Goal: Task Accomplishment & Management: Complete application form

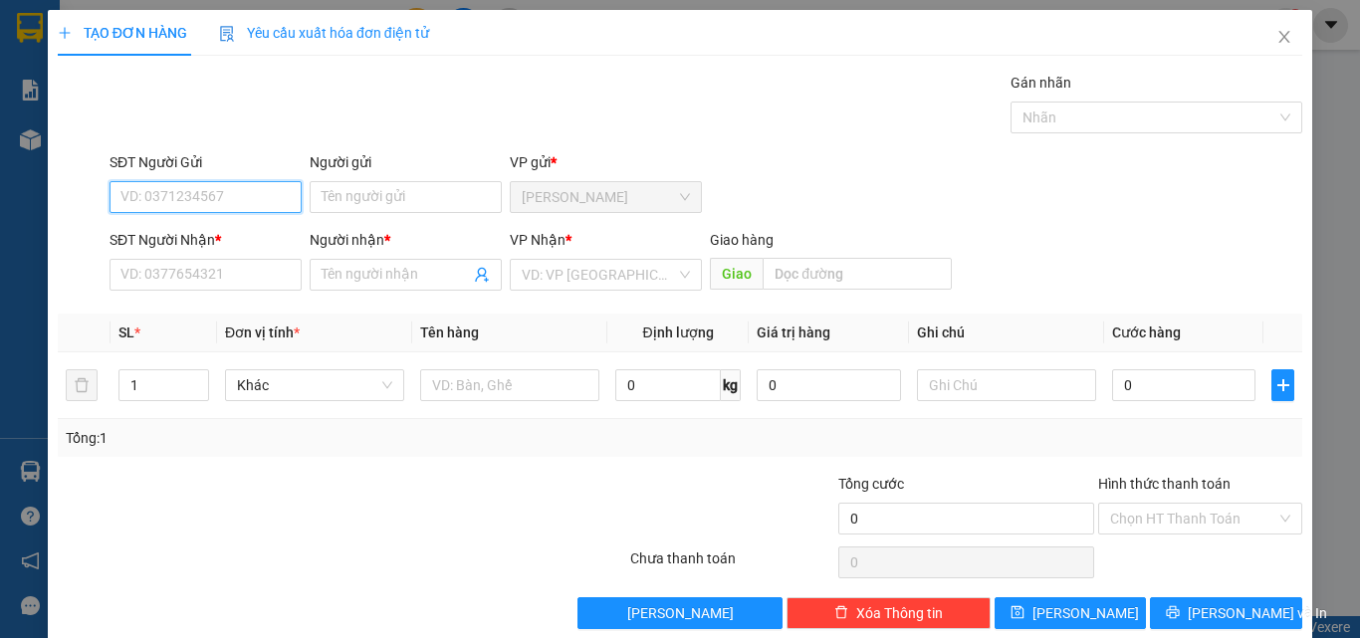
click at [203, 199] on input "SĐT Người Gửi" at bounding box center [206, 197] width 192 height 32
click at [181, 238] on div "0939330899 - SÁNG" at bounding box center [203, 237] width 166 height 22
type input "0939330899"
type input "SÁNG"
type input "0984171084"
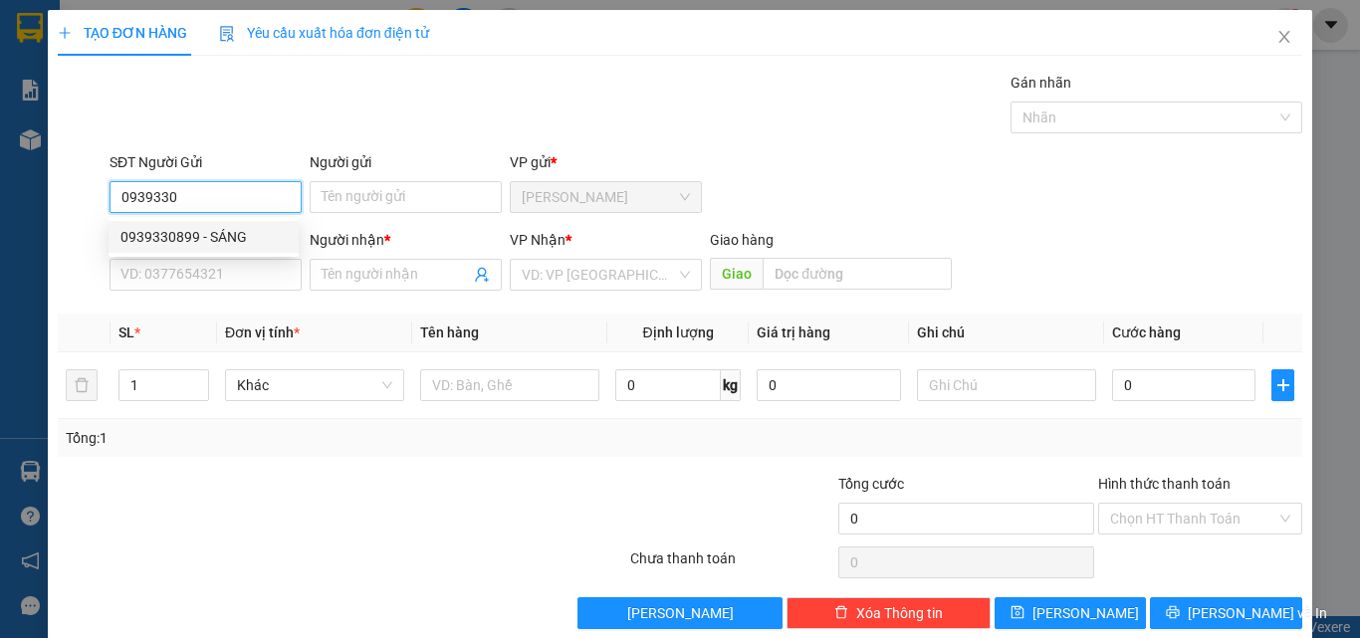
type input "VÂN"
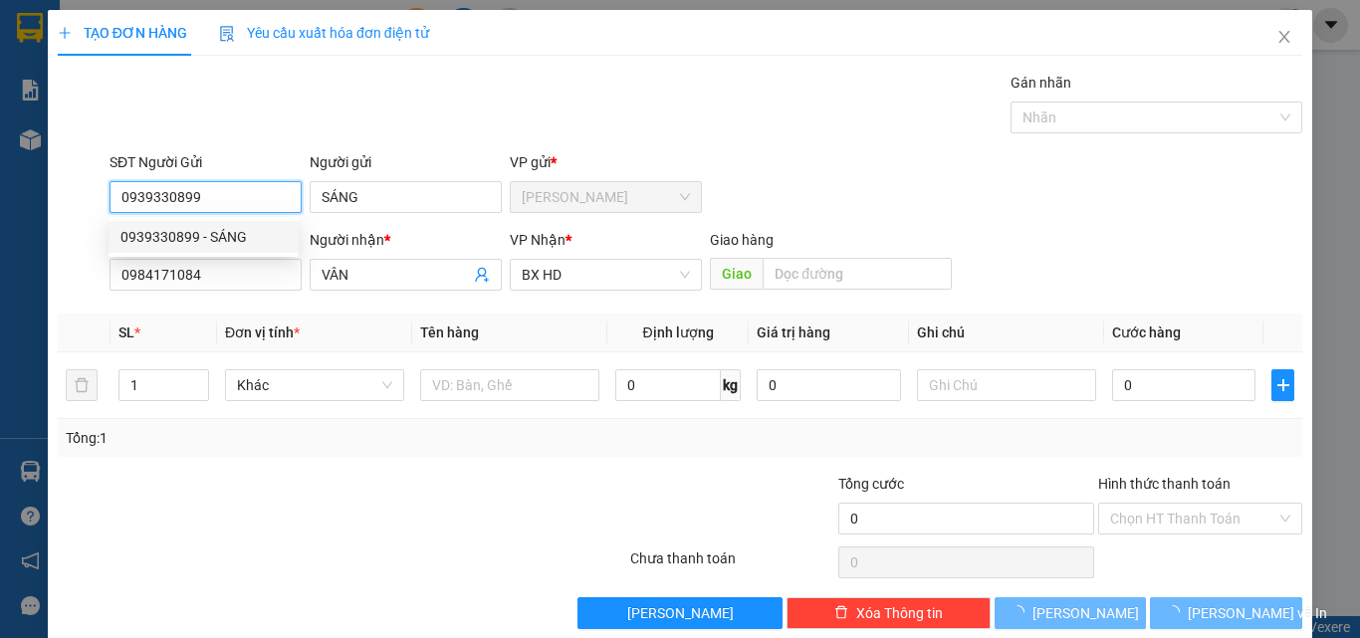
type input "330.000"
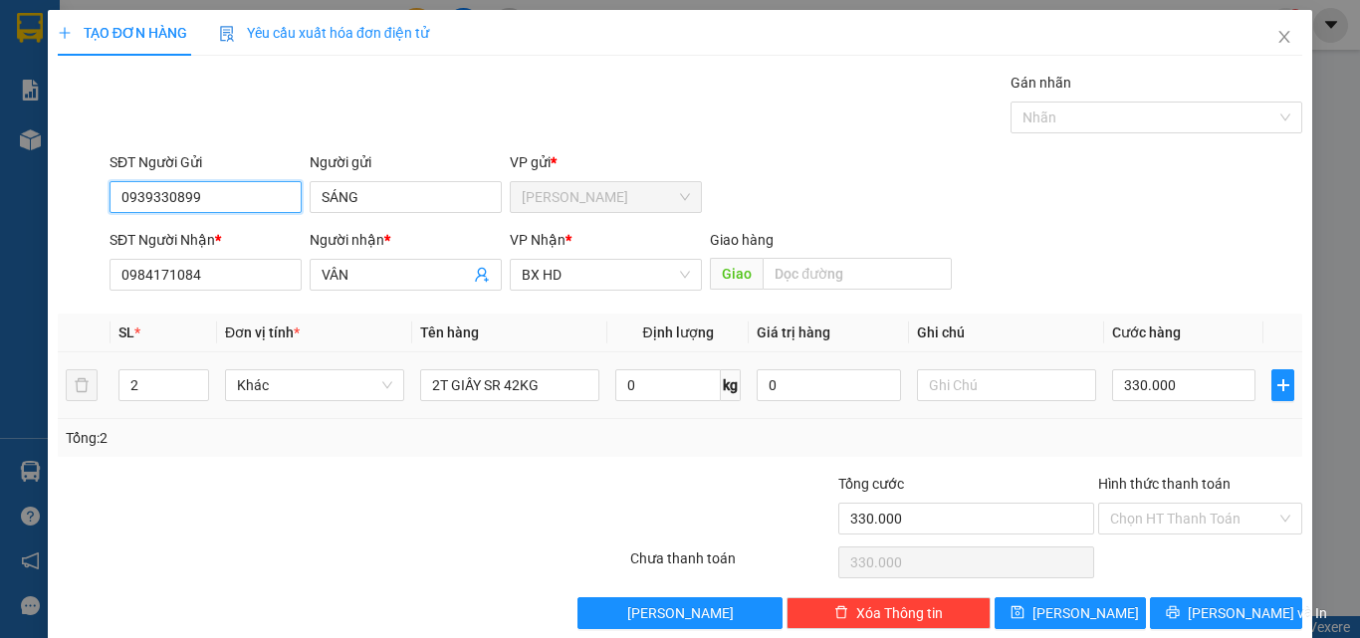
type input "0939330899"
click at [383, 506] on div at bounding box center [238, 508] width 364 height 70
click at [85, 376] on tr "2 Khác 2T GIẤY SR 42KG 0 kg 0 330.000" at bounding box center [680, 386] width 1245 height 67
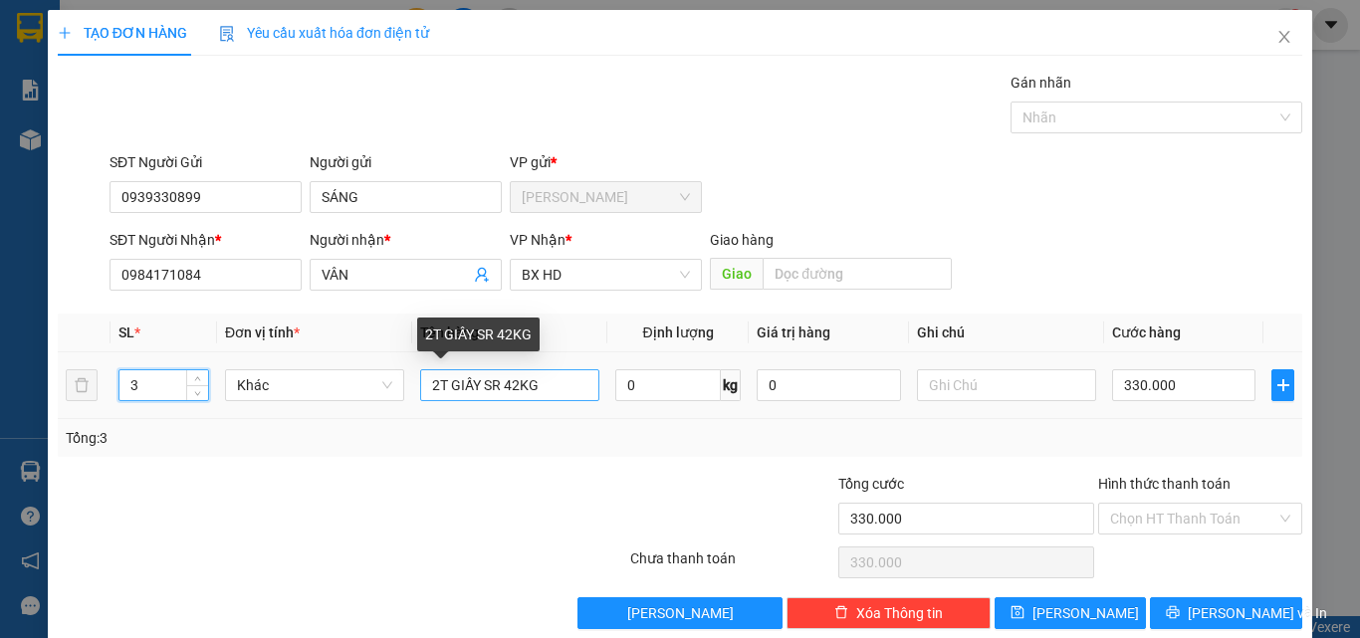
type input "3"
drag, startPoint x: 434, startPoint y: 383, endPoint x: 370, endPoint y: 382, distance: 63.7
click at [370, 382] on tr "3 Khác 2T GIẤY SR 42KG 0 kg 0 330.000" at bounding box center [680, 386] width 1245 height 67
click at [511, 377] on input "3T GIẤY SR 42KG" at bounding box center [509, 385] width 179 height 32
click at [515, 388] on input "3T GIẤY SR 42KG" at bounding box center [509, 385] width 179 height 32
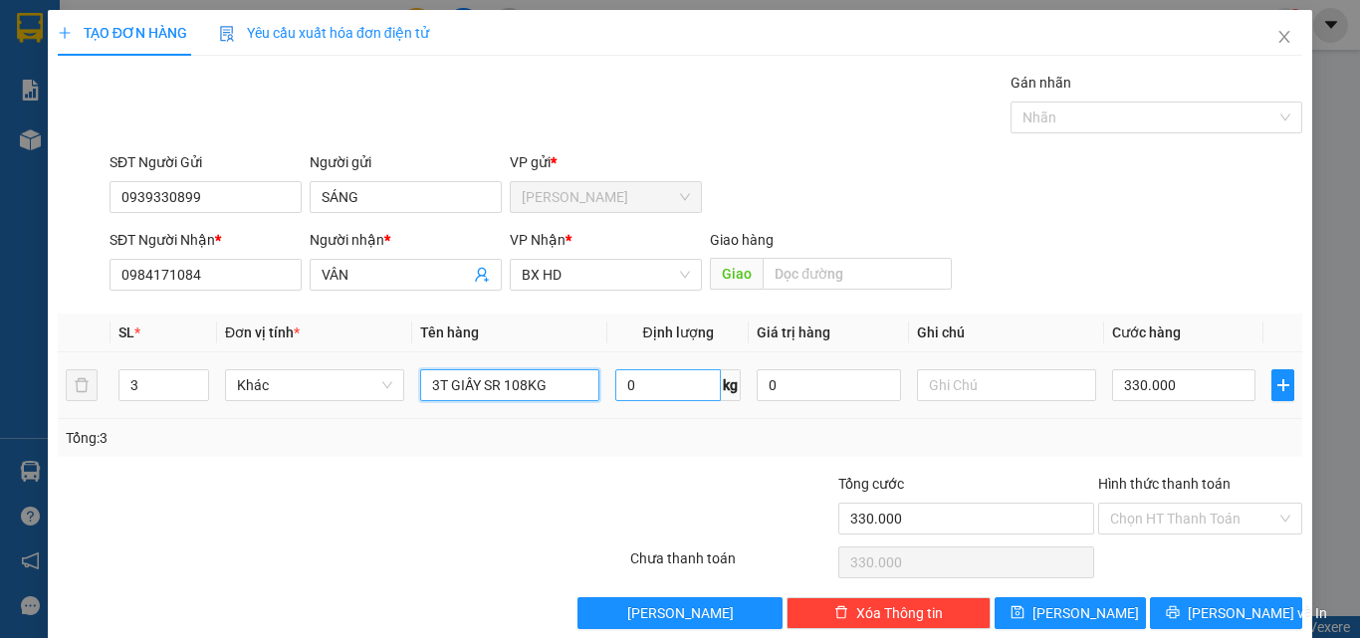
type input "3T GIẤY SR 108KG"
click at [652, 391] on input "0" at bounding box center [668, 385] width 106 height 32
type input "108"
click at [1178, 390] on input "330.000" at bounding box center [1183, 385] width 143 height 32
type input "8"
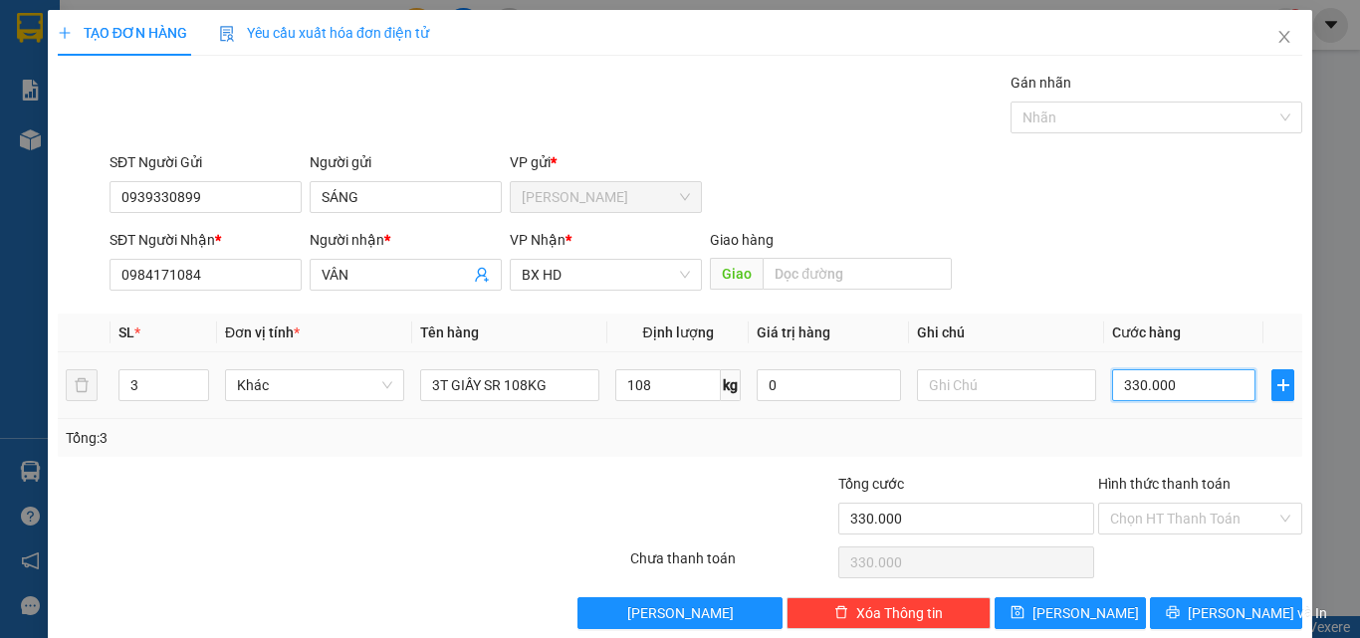
type input "8"
type input "83"
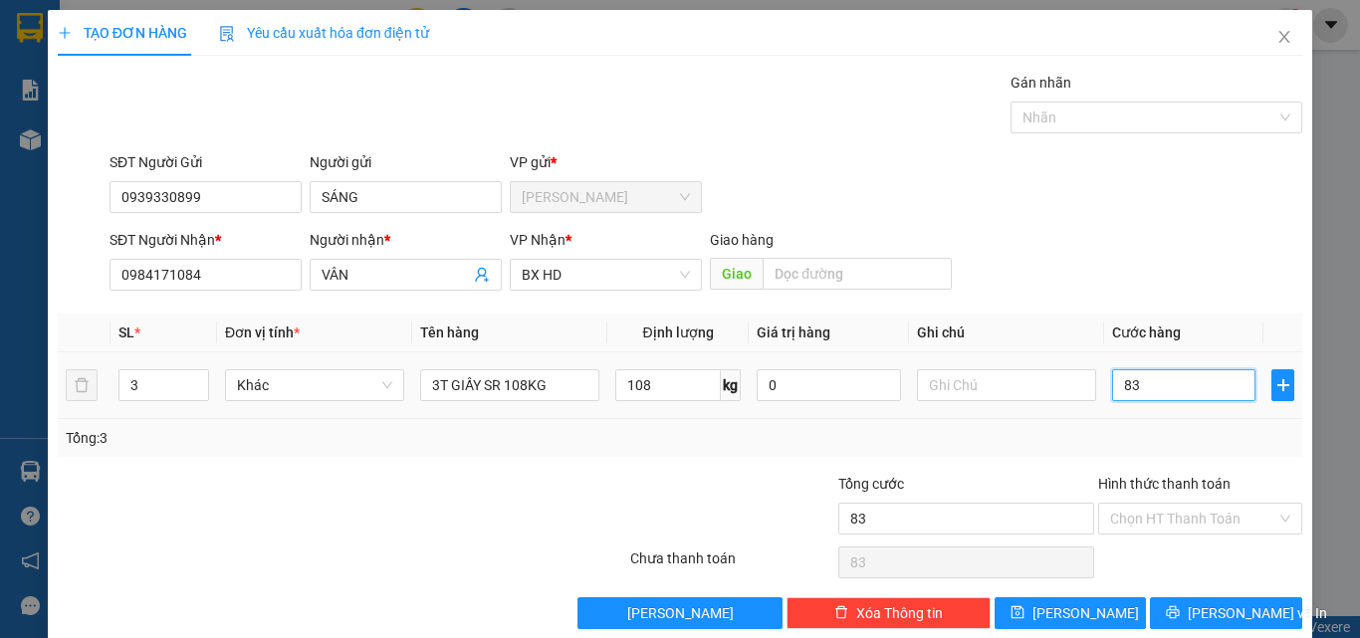
type input "830"
type input "8.300"
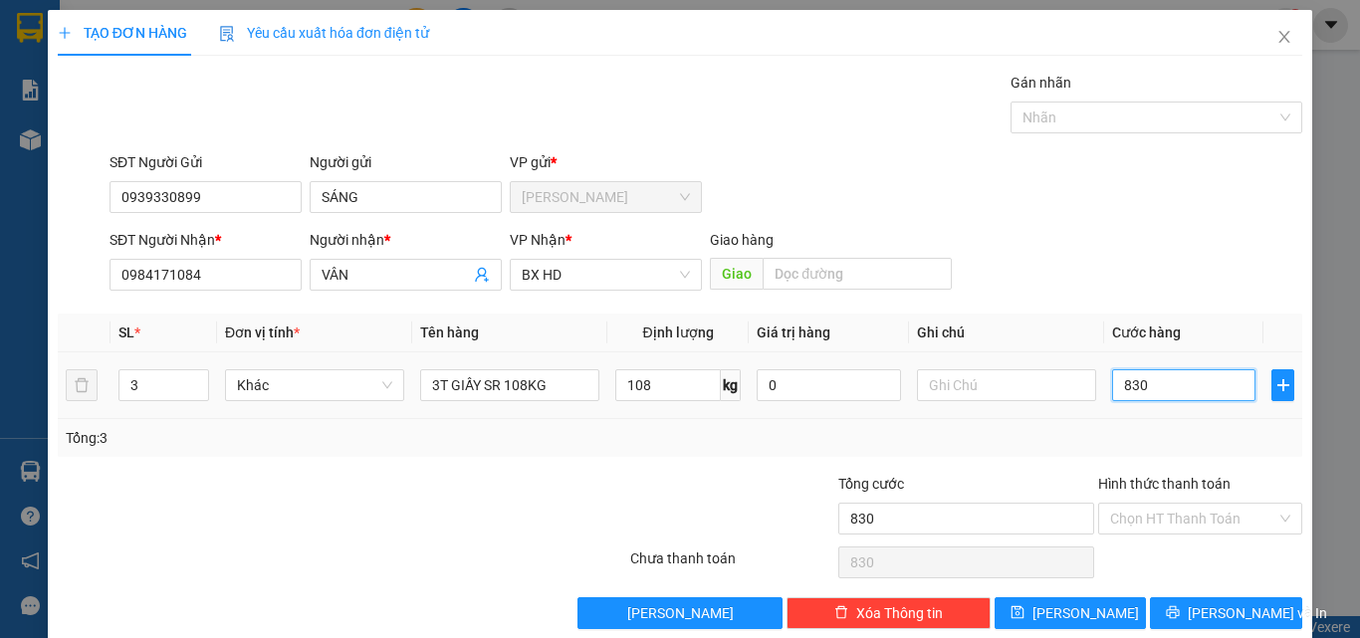
type input "8.300"
type input "83.000"
type input "830.000"
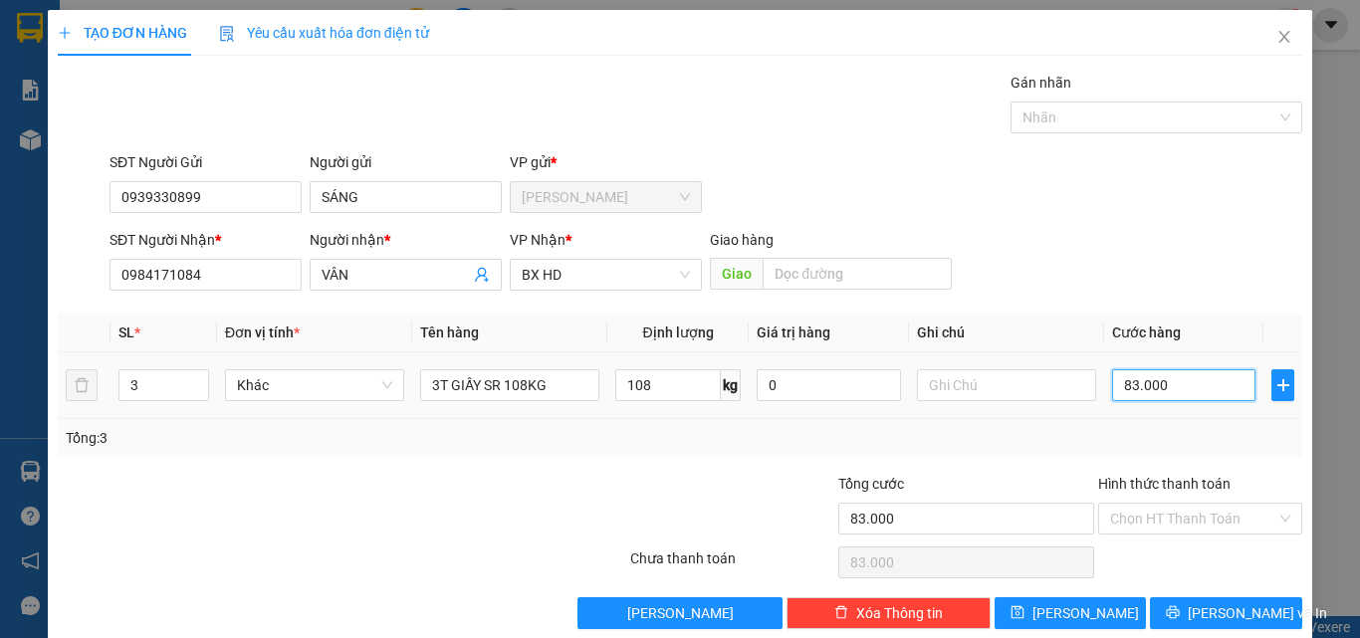
type input "830.000"
click at [967, 390] on input "text" at bounding box center [1006, 385] width 179 height 32
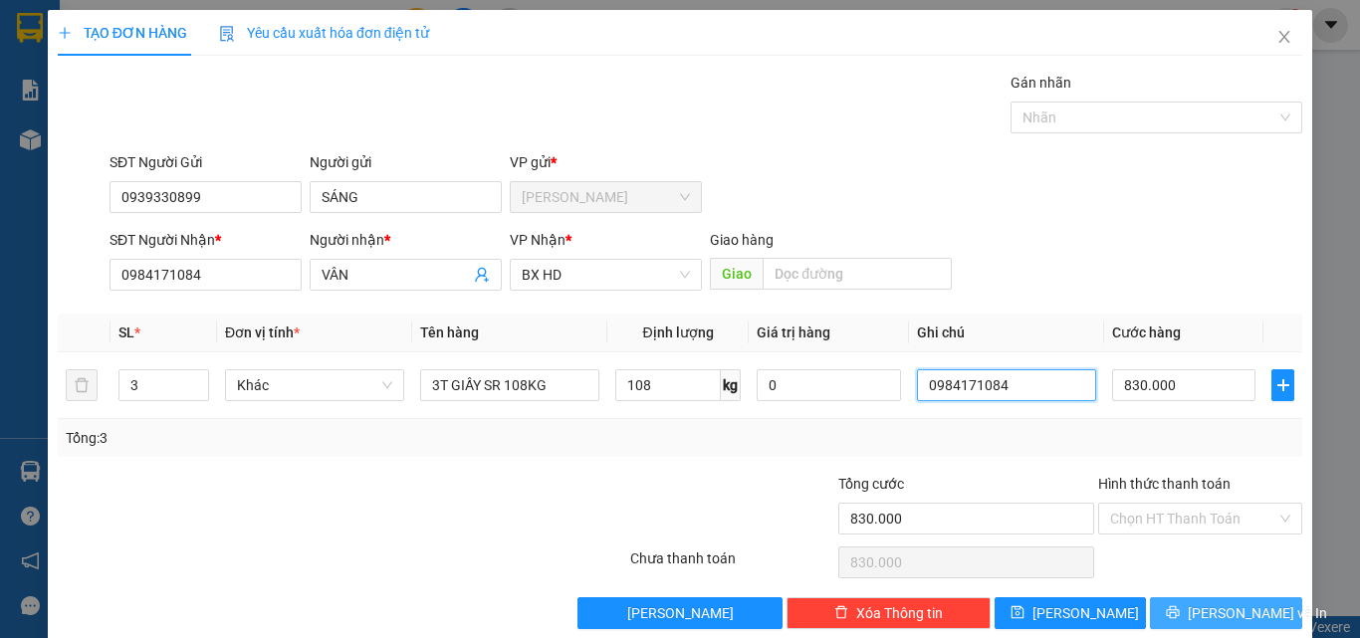
type input "0984171084"
click at [1178, 615] on icon "printer" at bounding box center [1173, 612] width 13 height 13
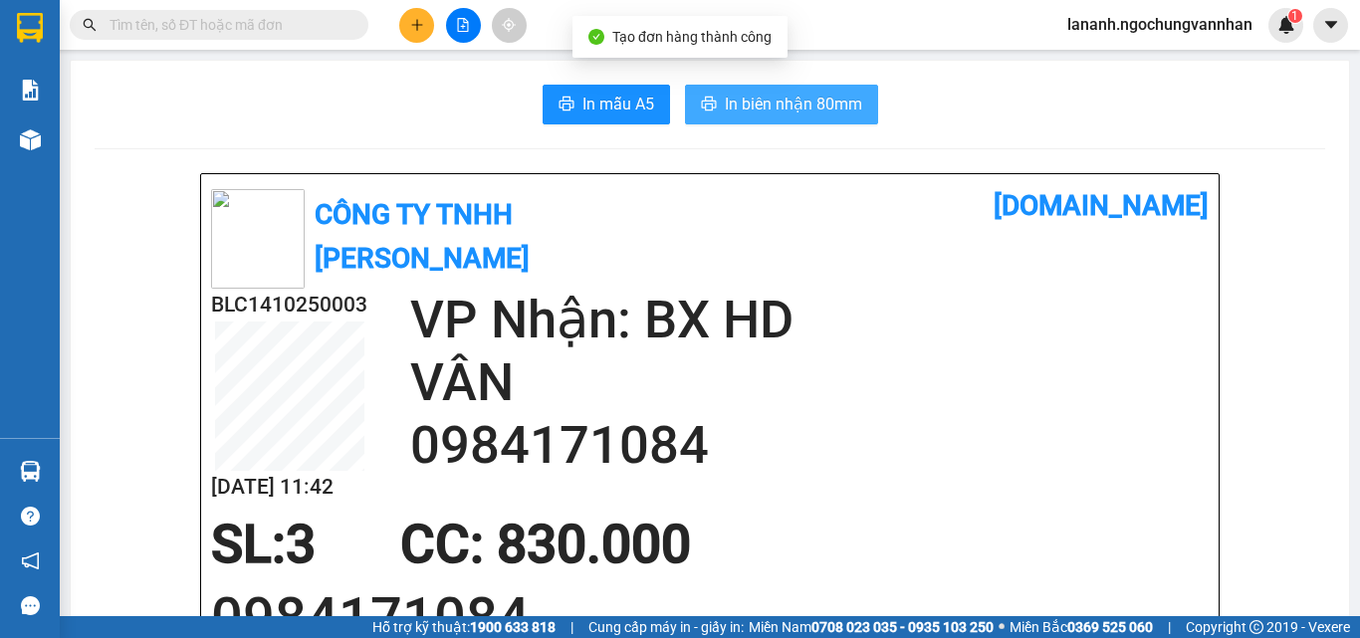
click at [851, 99] on span "In biên nhận 80mm" at bounding box center [793, 104] width 137 height 25
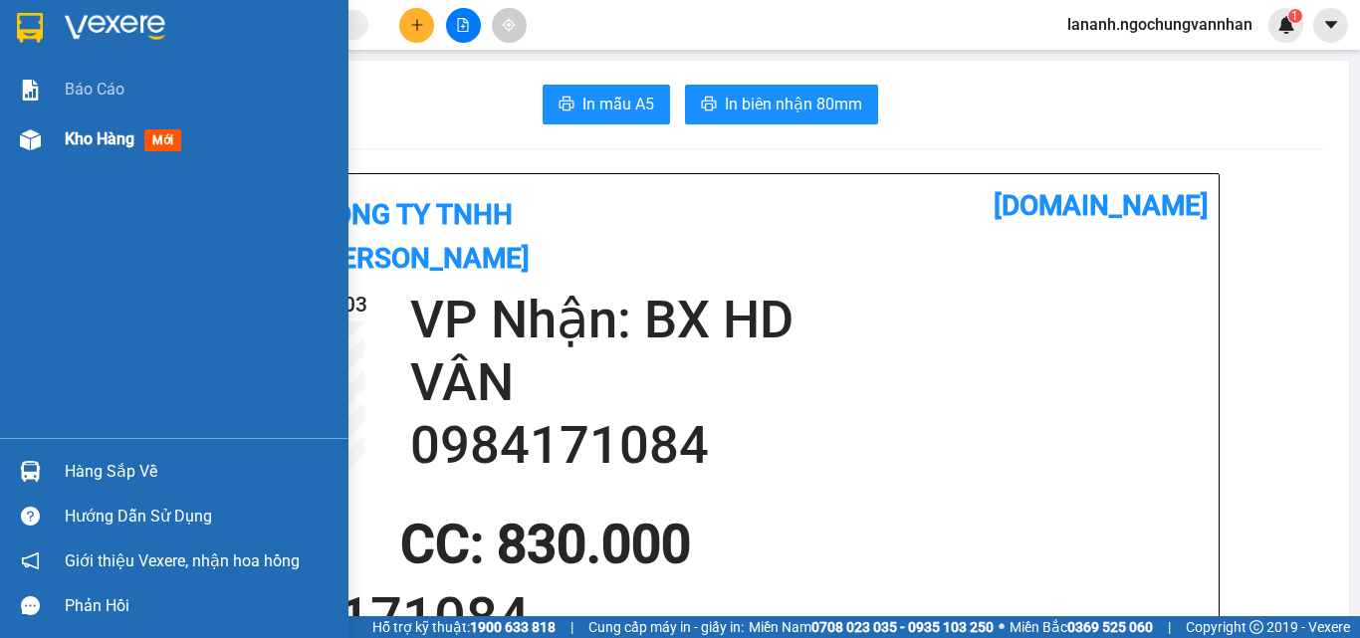
click at [137, 139] on div "Kho hàng mới" at bounding box center [127, 138] width 124 height 25
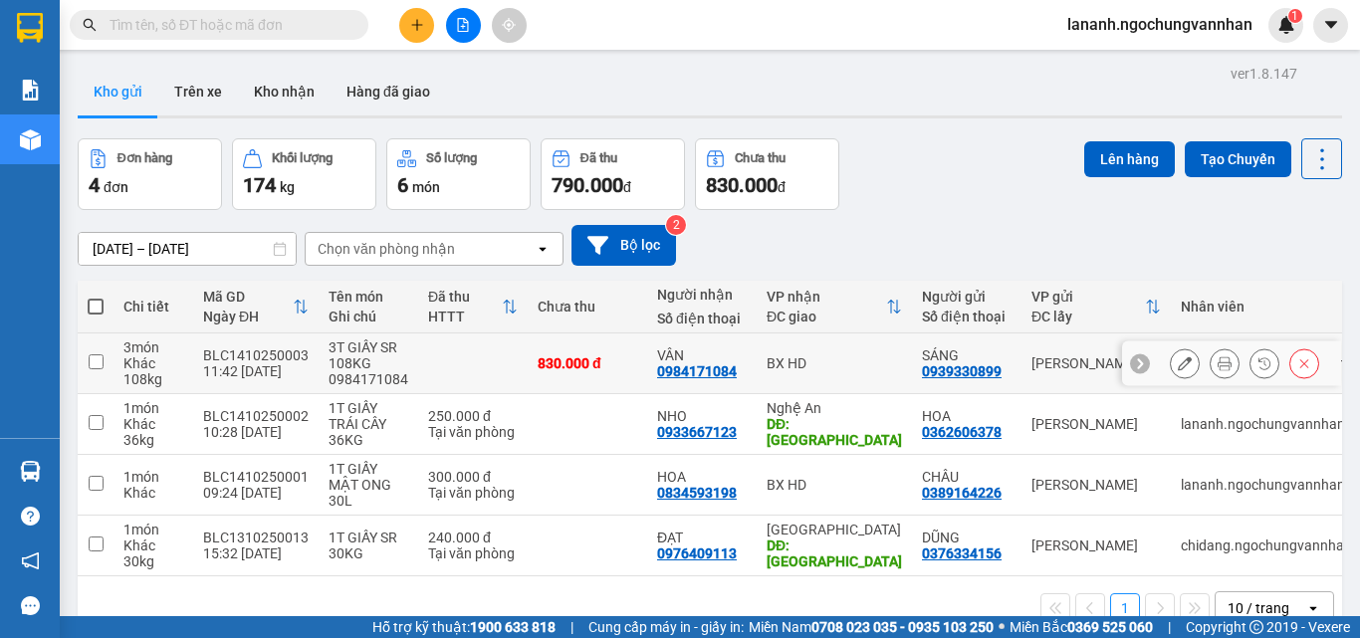
click at [1178, 363] on icon at bounding box center [1185, 364] width 14 height 14
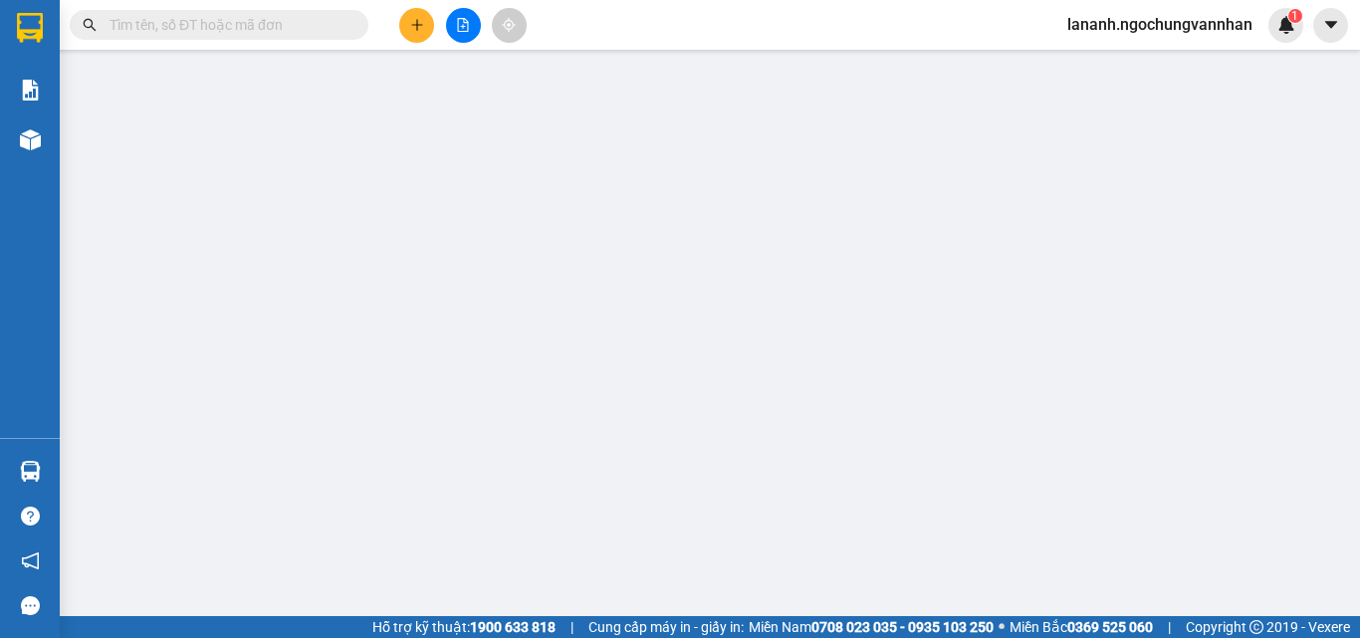
type input "0939330899"
type input "SÁNG"
type input "0984171084"
type input "VÂN"
type input "830.000"
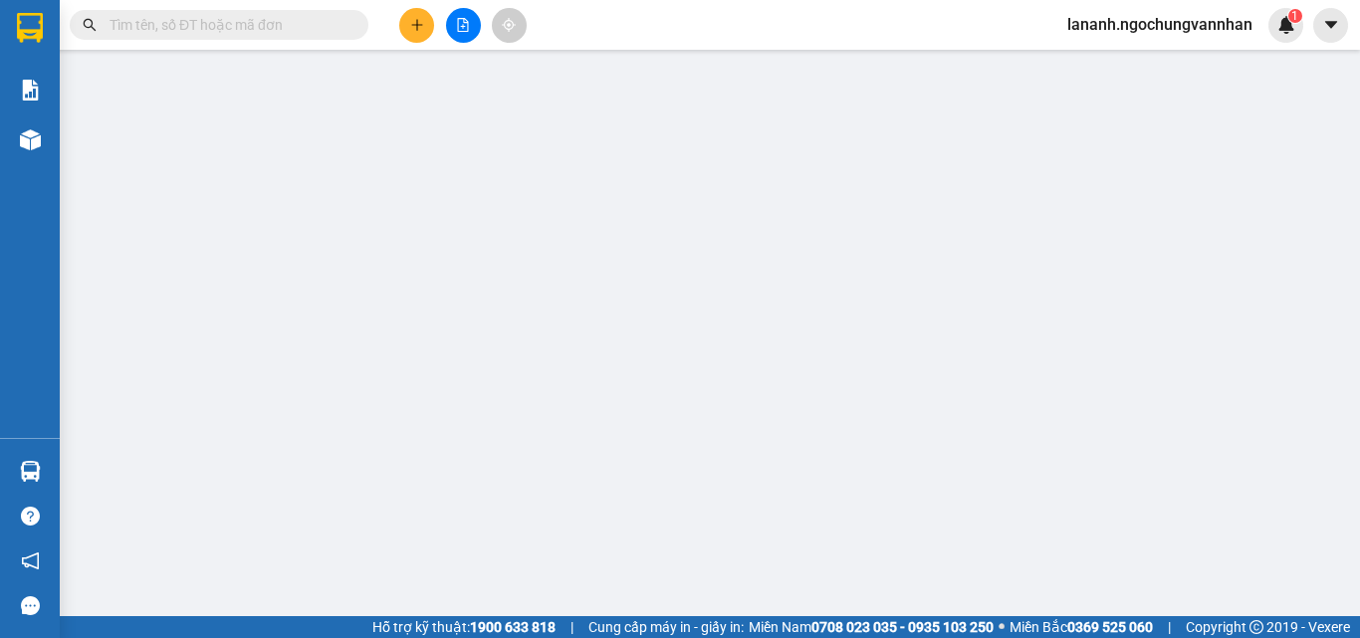
type input "830.000"
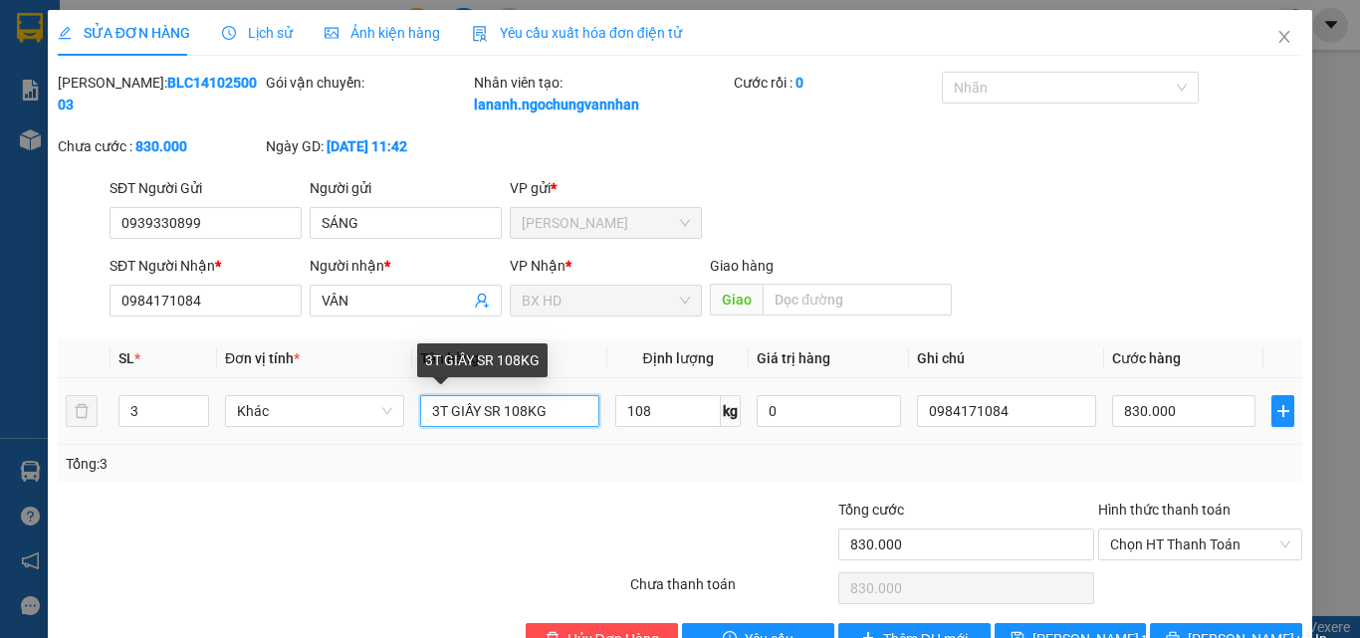
click at [523, 412] on input "3T GIẤY SR 108KG" at bounding box center [509, 411] width 179 height 32
type input "3T GIẤY SR 104KG"
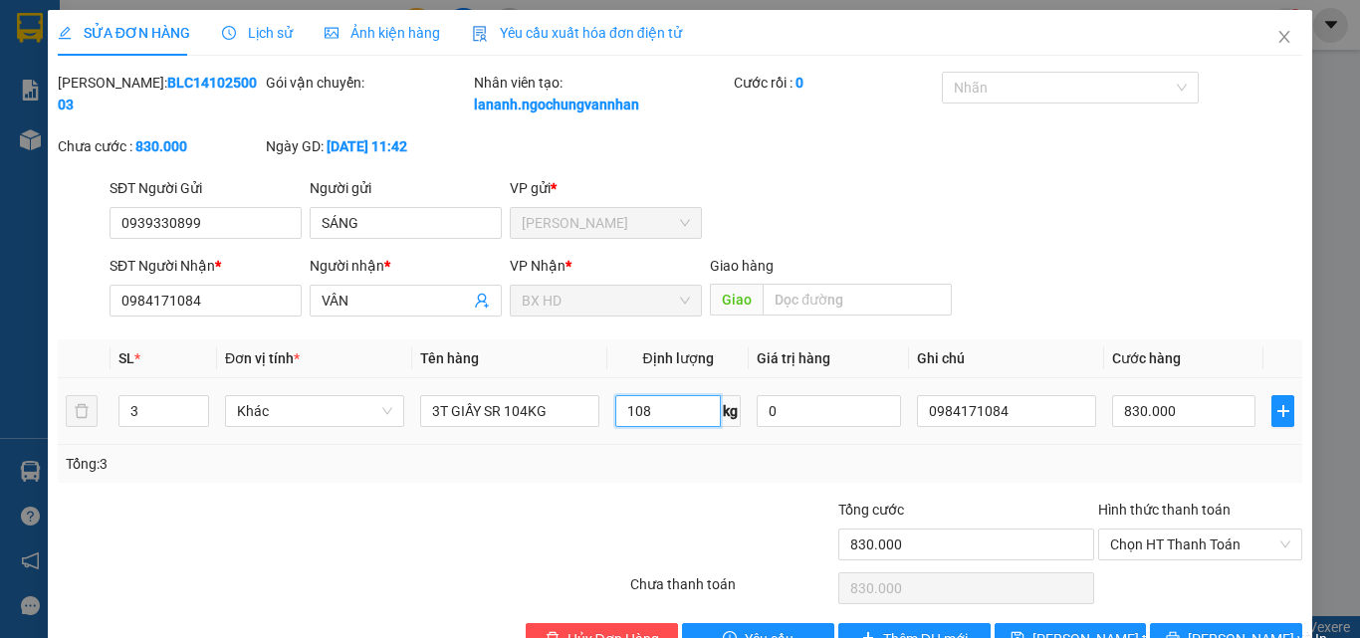
click at [658, 412] on input "108" at bounding box center [668, 411] width 106 height 32
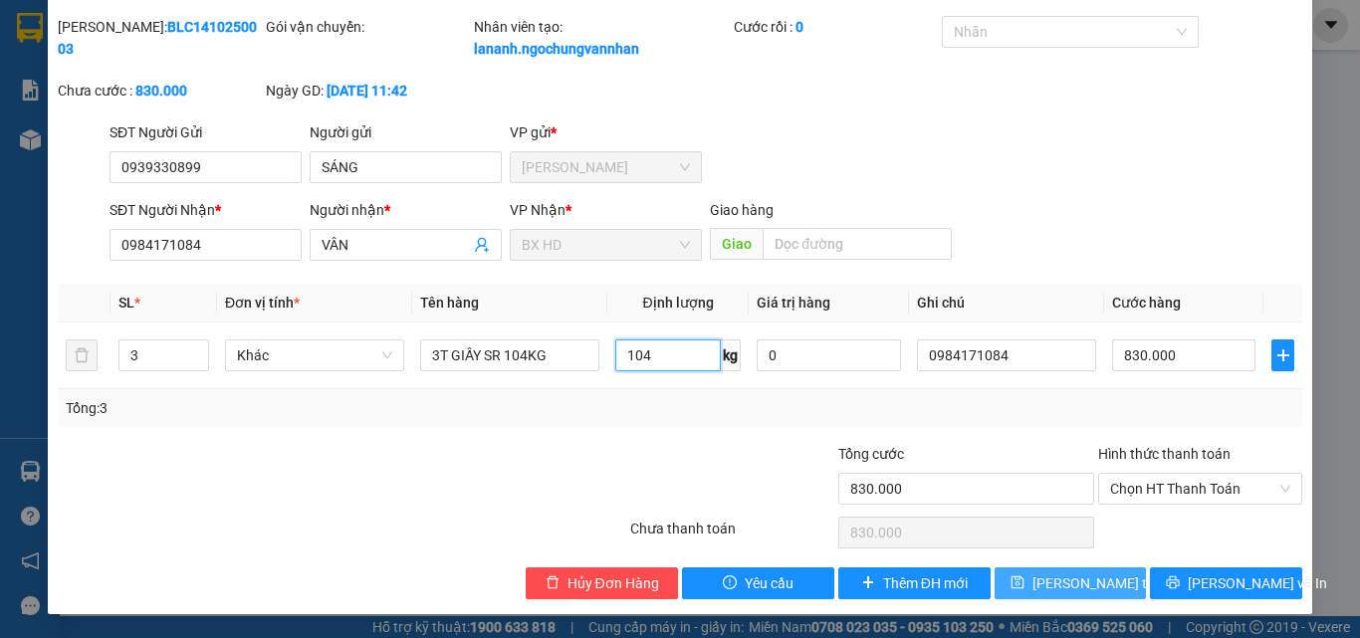
type input "104"
click at [1062, 594] on span "[PERSON_NAME] thay đổi" at bounding box center [1112, 584] width 159 height 22
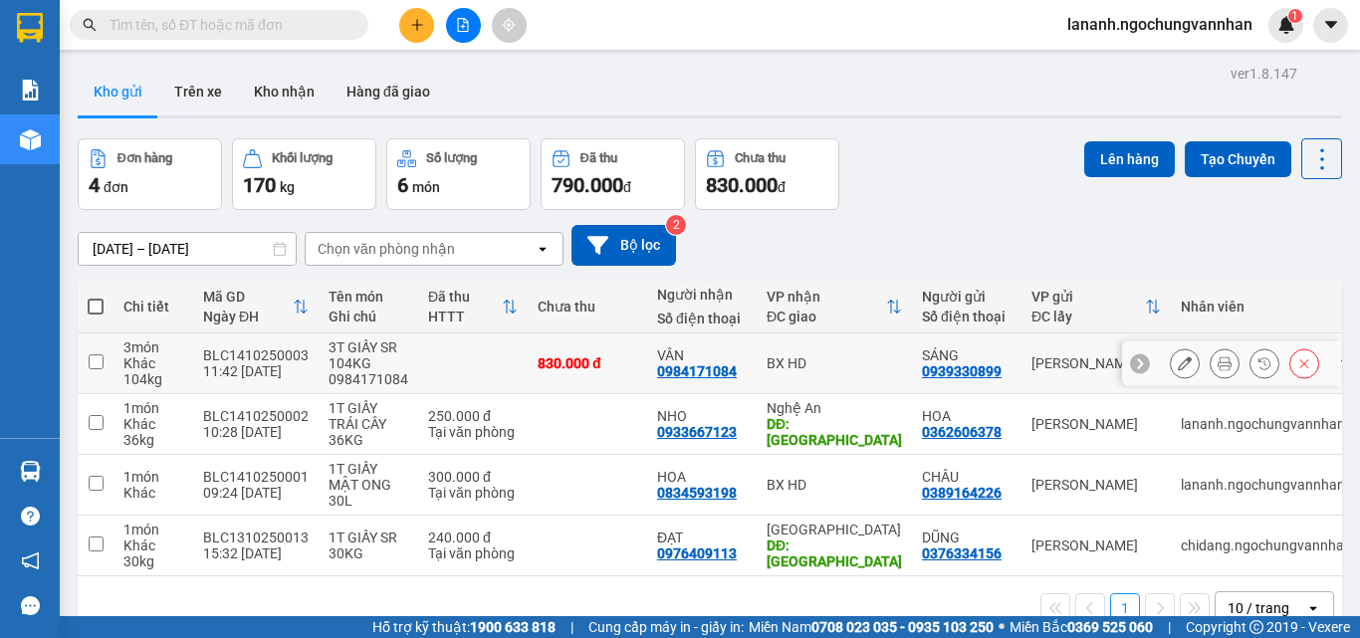
click at [1171, 365] on button at bounding box center [1185, 364] width 28 height 35
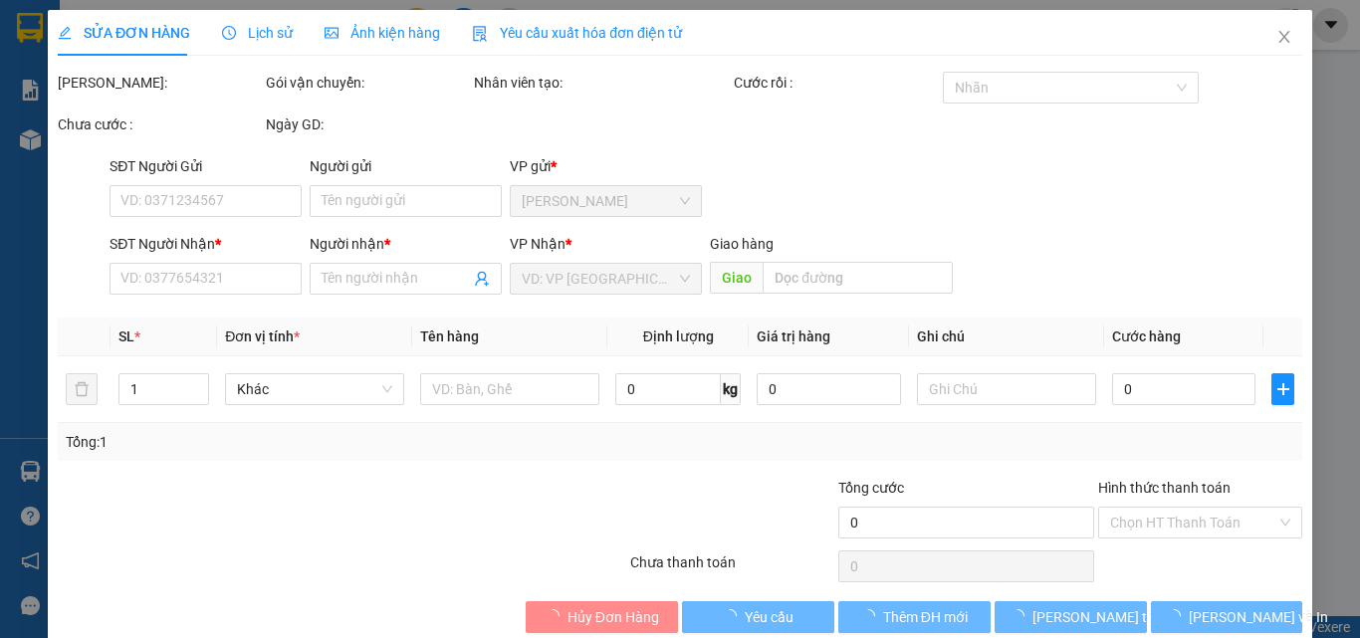
type input "0939330899"
type input "SÁNG"
type input "0984171084"
type input "VÂN"
type input "830.000"
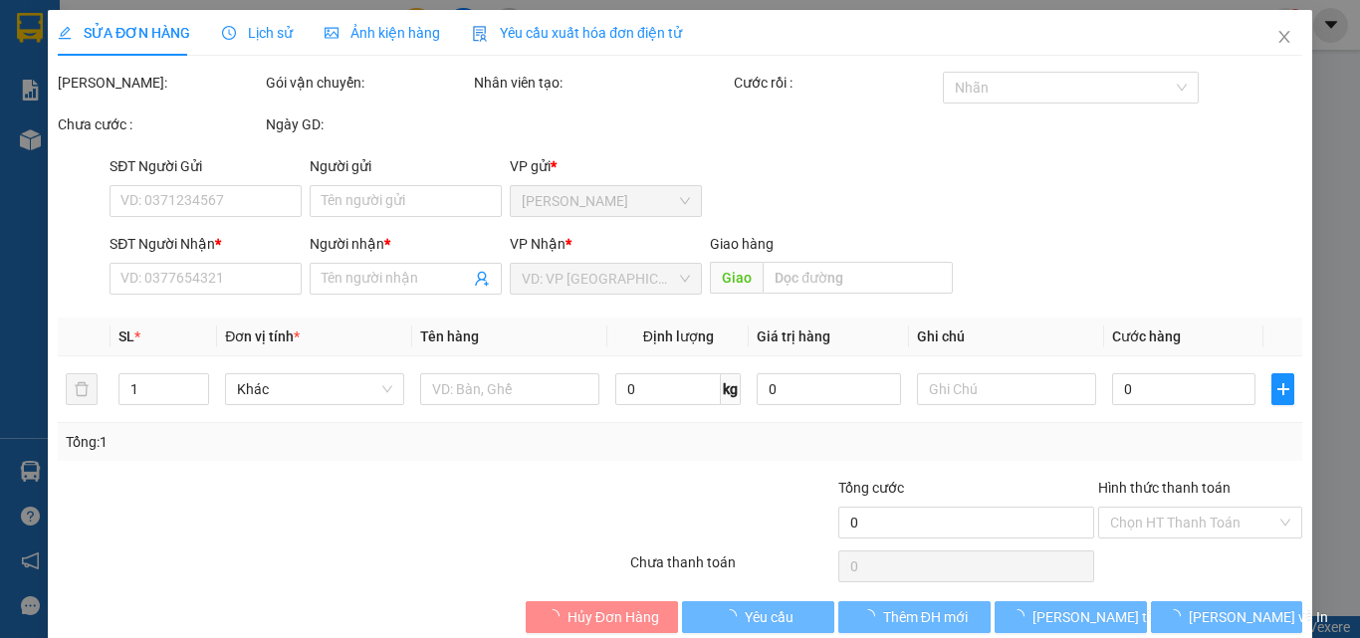
type input "830.000"
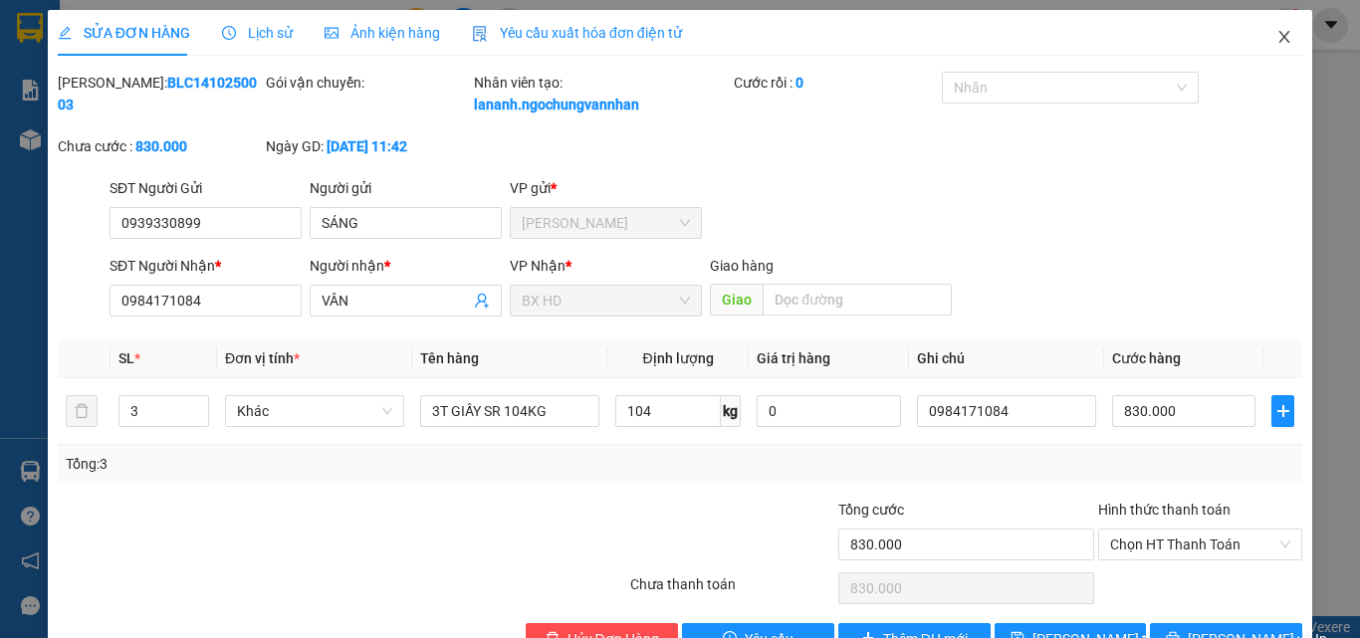
click at [1277, 41] on icon "close" at bounding box center [1285, 37] width 16 height 16
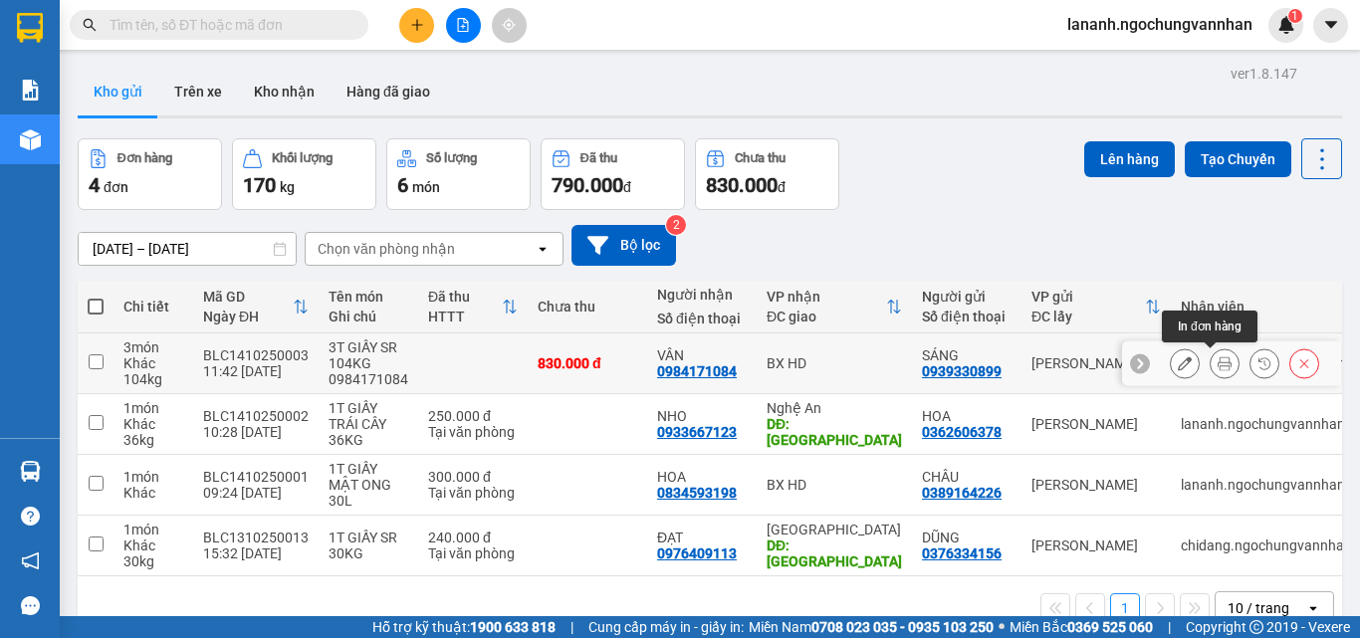
click at [1218, 360] on icon at bounding box center [1225, 364] width 14 height 14
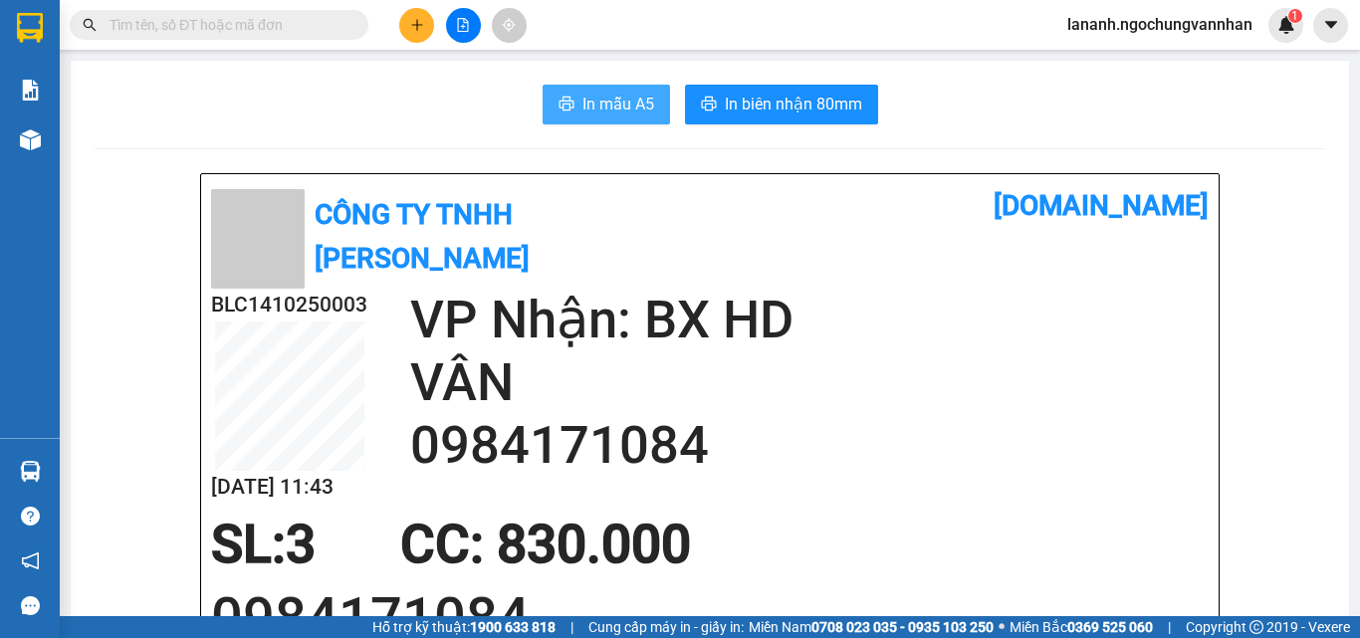
click at [611, 115] on span "In mẫu A5" at bounding box center [619, 104] width 72 height 25
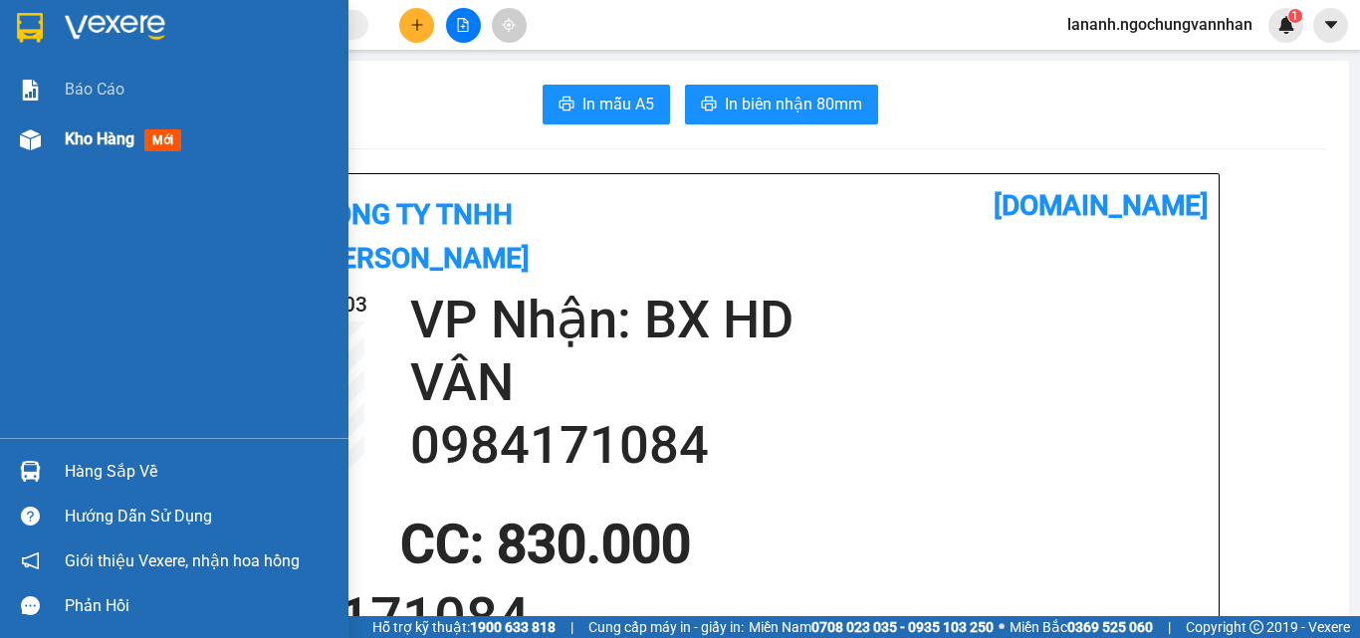
click at [92, 137] on span "Kho hàng" at bounding box center [100, 138] width 70 height 19
